Goal: Transaction & Acquisition: Download file/media

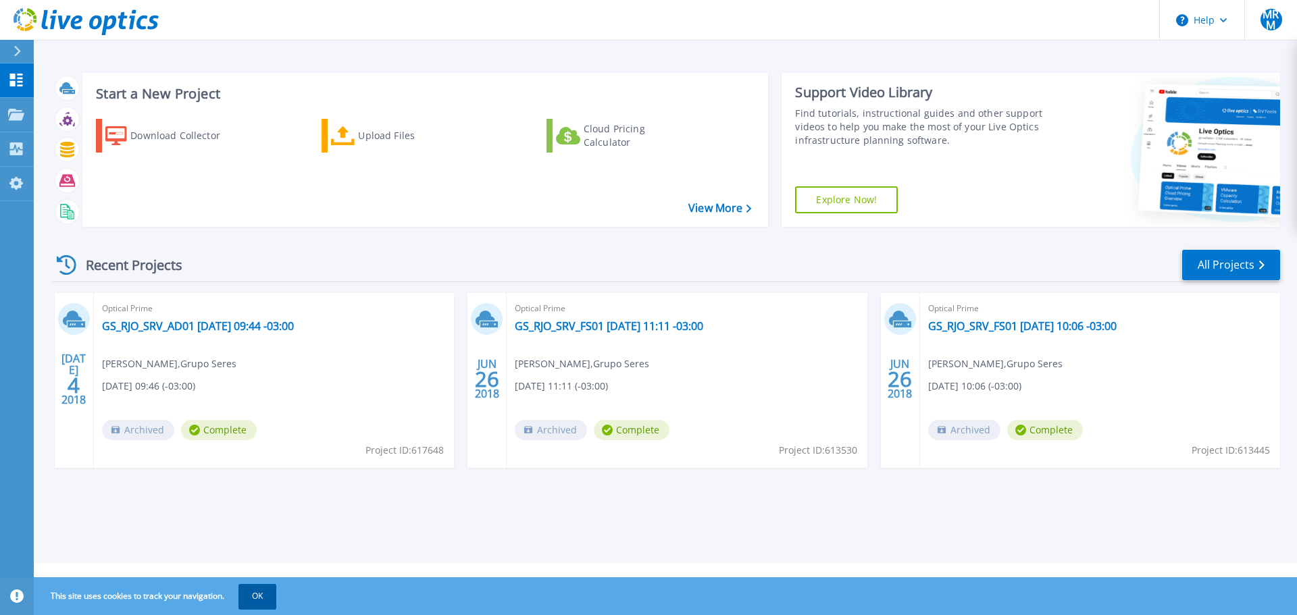
click at [257, 594] on button "OK" at bounding box center [257, 596] width 38 height 24
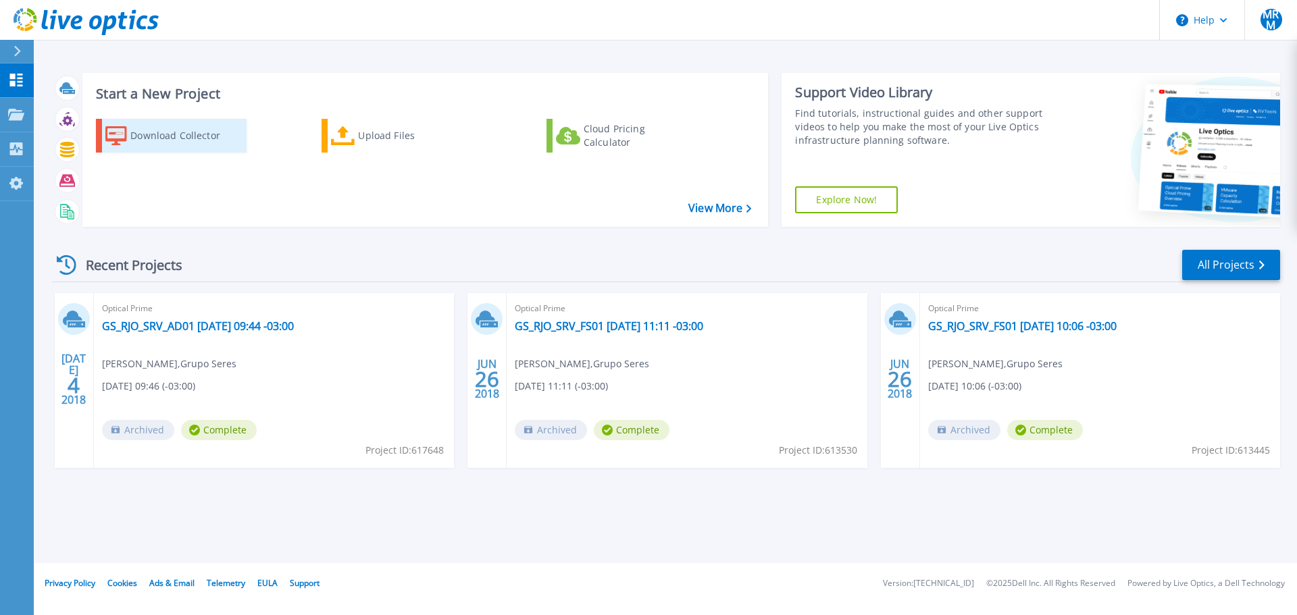
click at [145, 140] on div "Download Collector" at bounding box center [184, 135] width 108 height 27
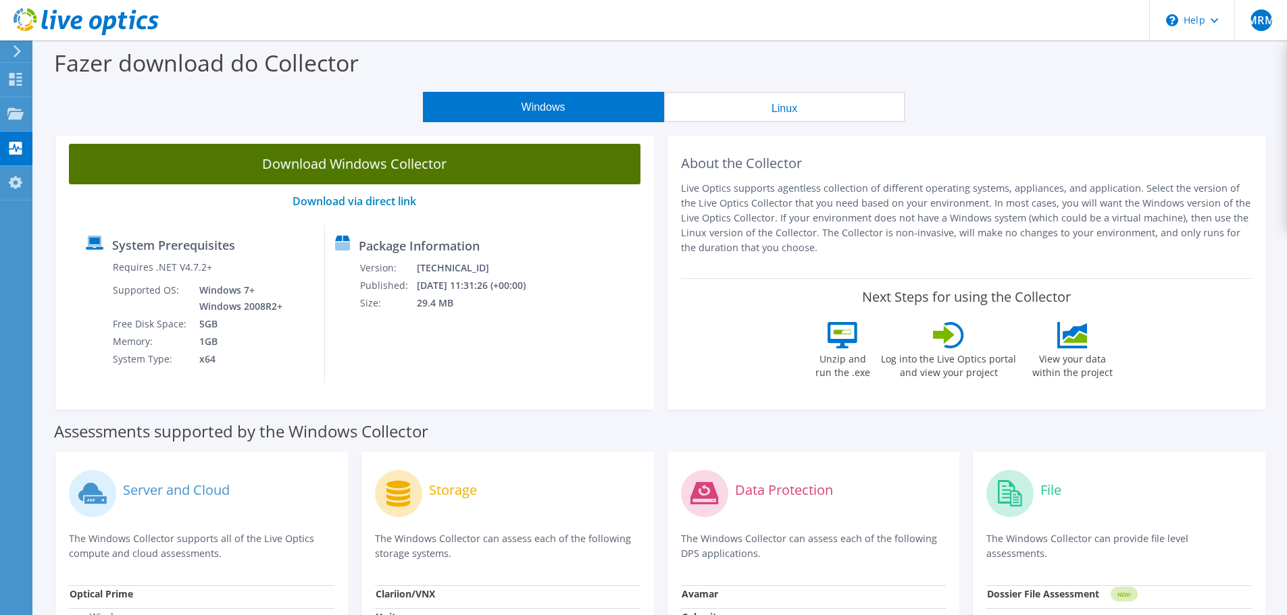
click at [403, 170] on link "Download Windows Collector" at bounding box center [354, 164] width 571 height 41
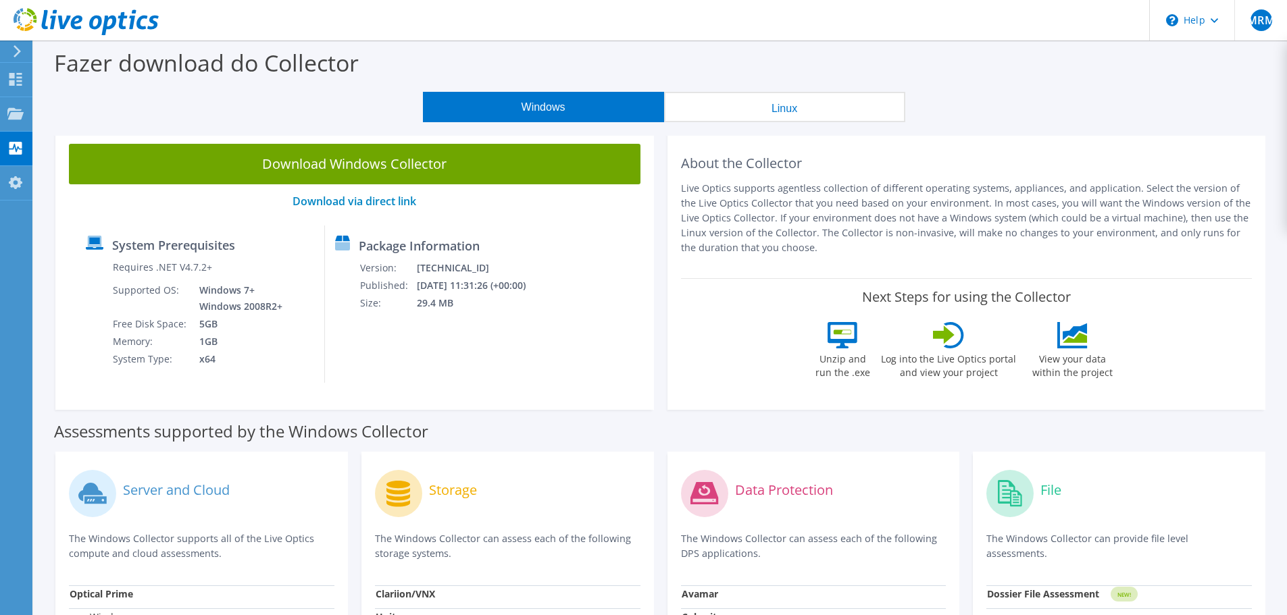
click at [776, 116] on button "Linux" at bounding box center [784, 107] width 241 height 30
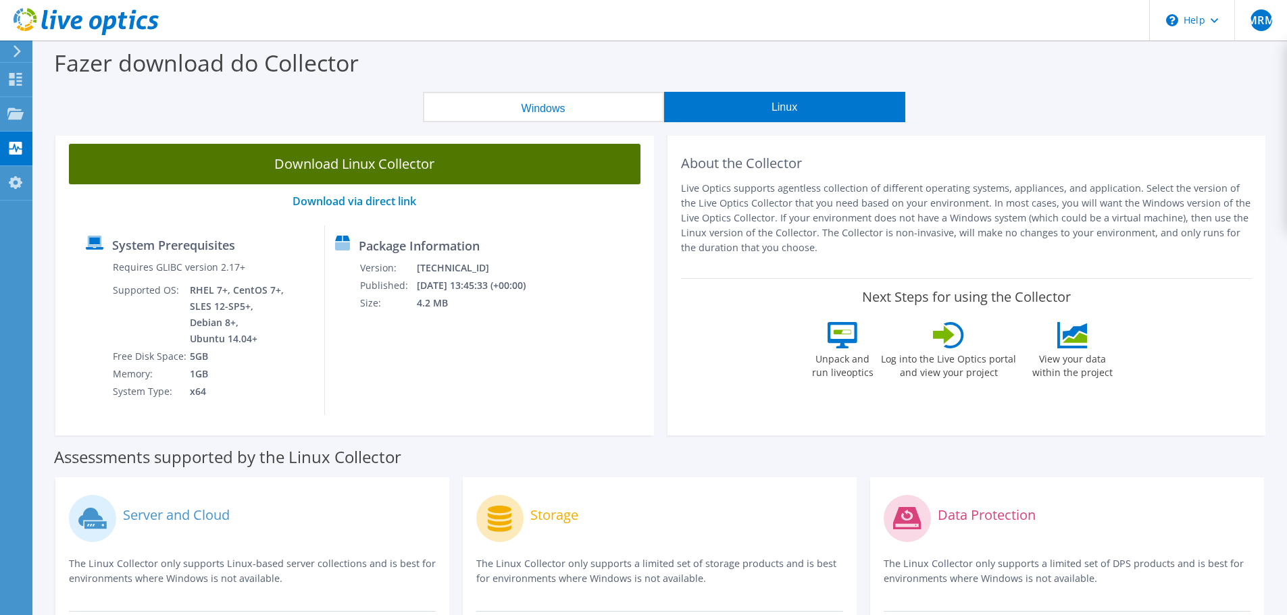
click at [415, 159] on link "Download Linux Collector" at bounding box center [354, 164] width 571 height 41
